Goal: Find specific page/section: Find specific page/section

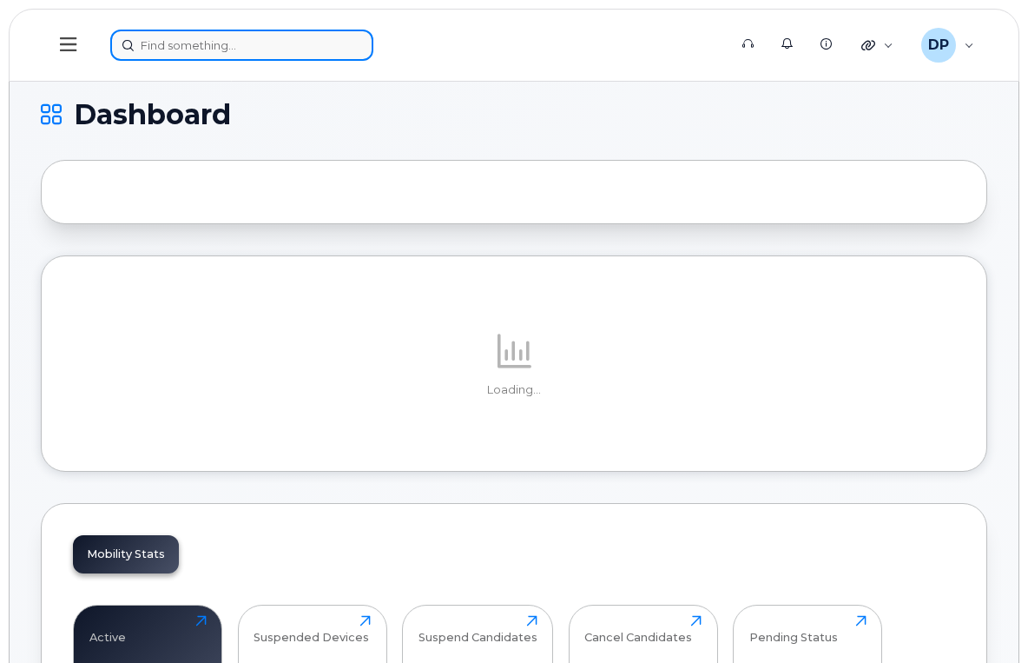
click at [260, 54] on input at bounding box center [241, 45] width 263 height 31
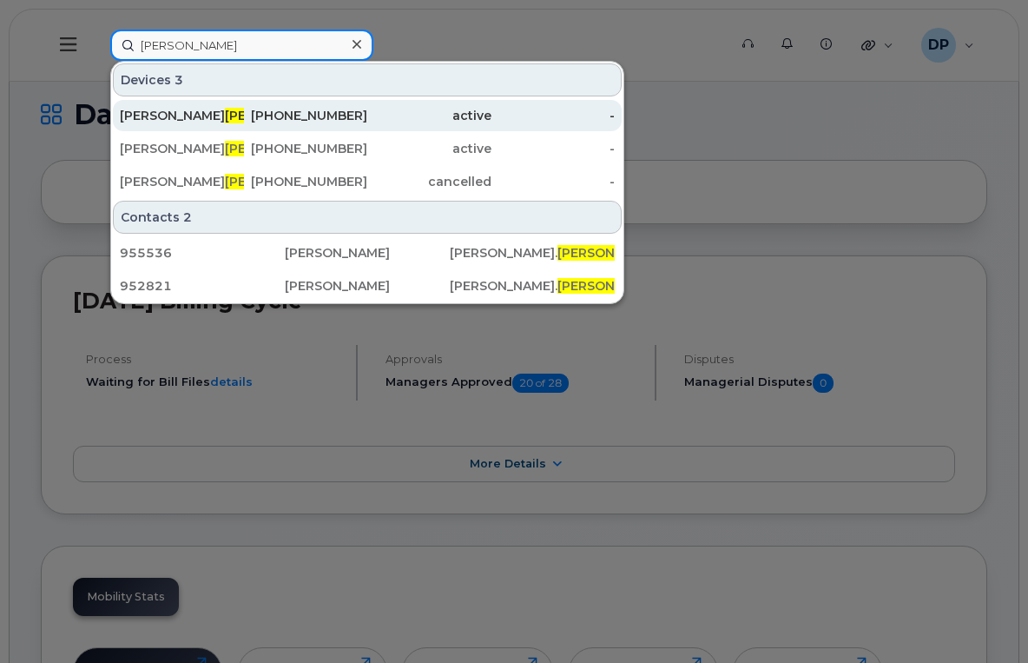
type input "fidler"
click at [203, 119] on div "Robert Fidler" at bounding box center [182, 115] width 124 height 17
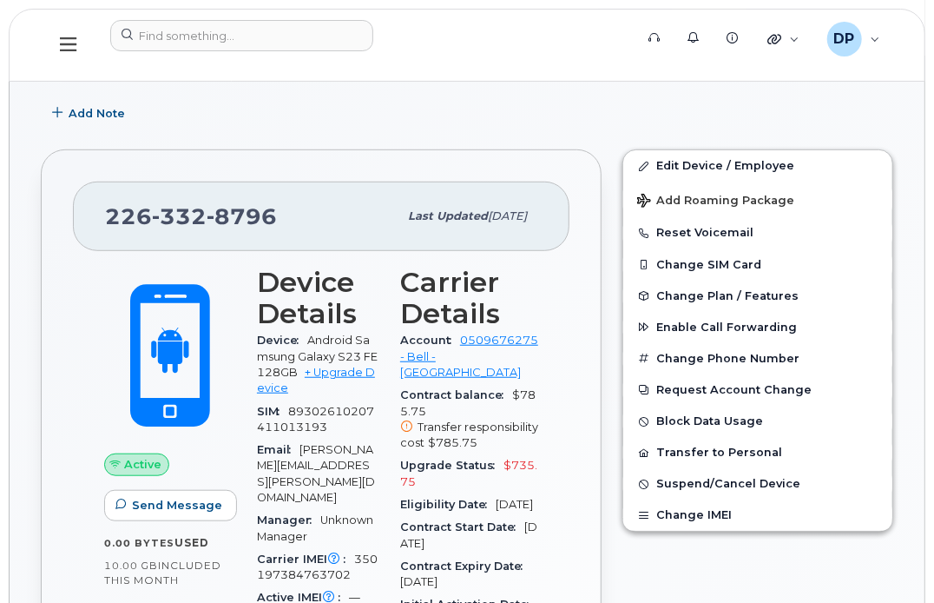
scroll to position [315, 0]
